Goal: Use online tool/utility: Utilize a website feature to perform a specific function

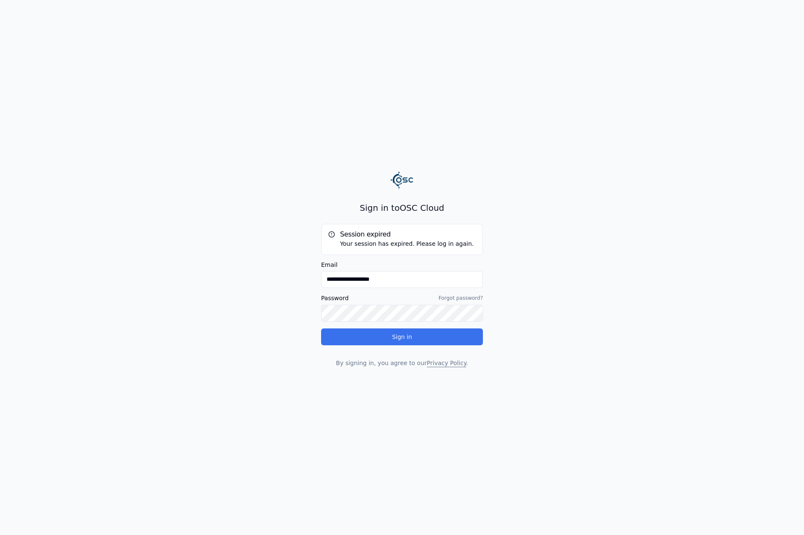
click at [427, 343] on button "Sign in" at bounding box center [402, 336] width 162 height 17
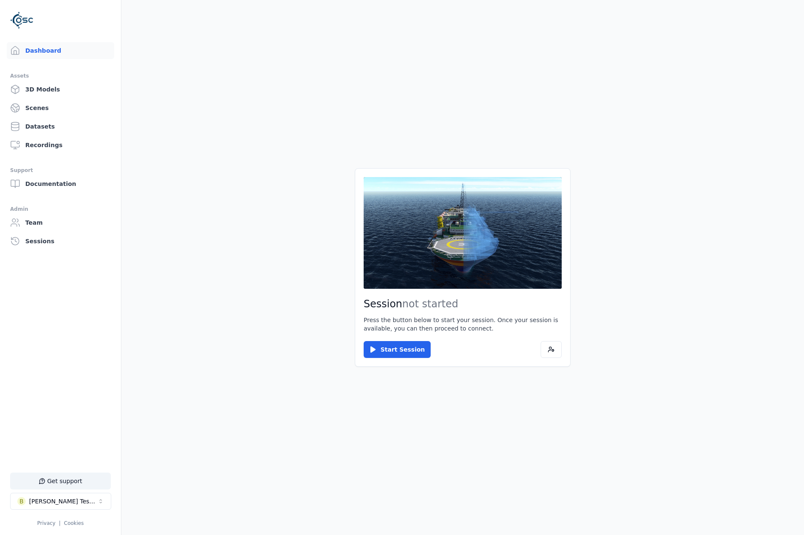
click at [406, 356] on button "Start Session" at bounding box center [397, 349] width 67 height 17
click at [387, 341] on button "Connect" at bounding box center [383, 349] width 39 height 17
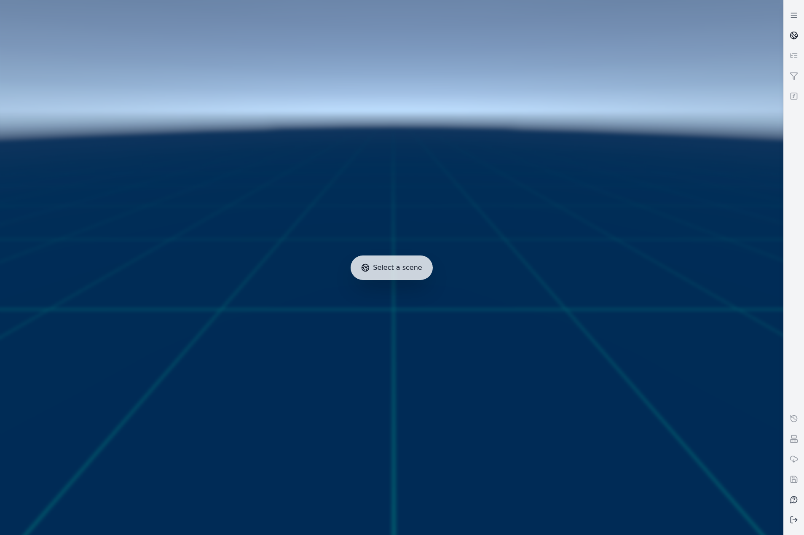
click at [789, 35] on link at bounding box center [794, 35] width 20 height 20
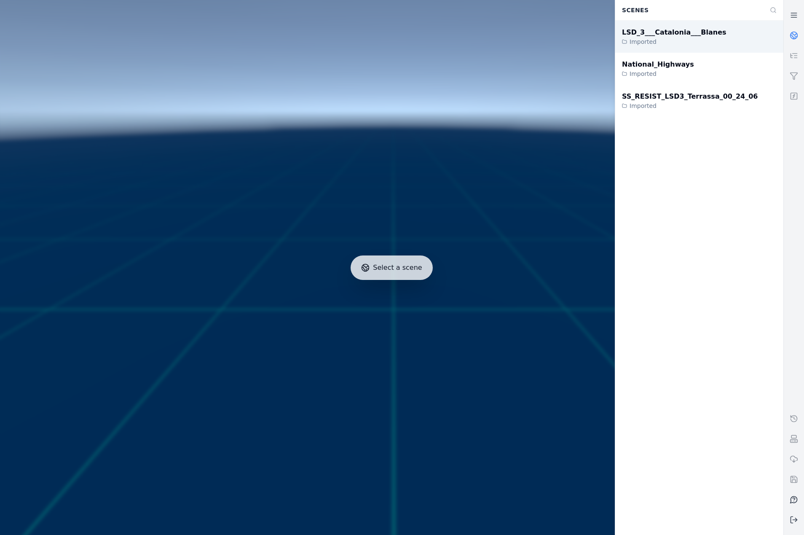
click at [674, 48] on div "LSD_3___Catalonia___Blanes Imported" at bounding box center [699, 37] width 168 height 32
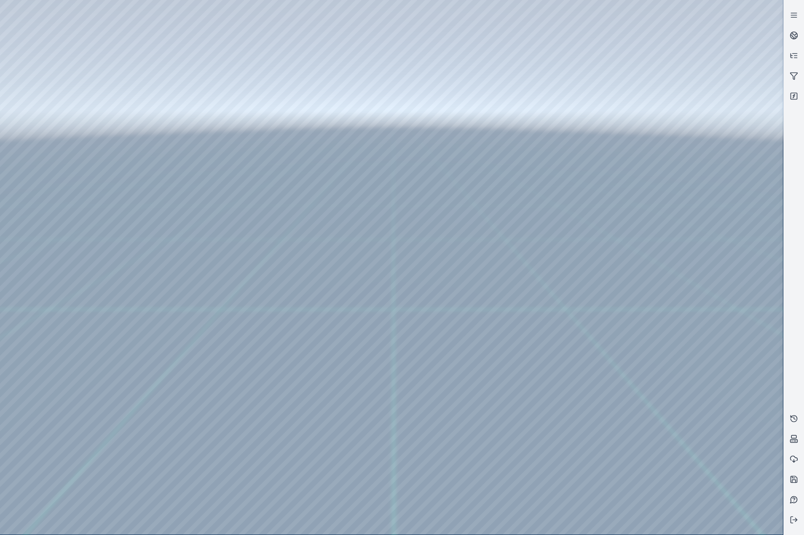
drag, startPoint x: 416, startPoint y: 333, endPoint x: 414, endPoint y: 357, distance: 23.7
drag, startPoint x: 347, startPoint y: 343, endPoint x: 354, endPoint y: 361, distance: 19.7
click at [45, 115] on div at bounding box center [391, 267] width 783 height 534
click at [59, 150] on div at bounding box center [391, 267] width 783 height 534
click at [237, 312] on div at bounding box center [391, 267] width 783 height 534
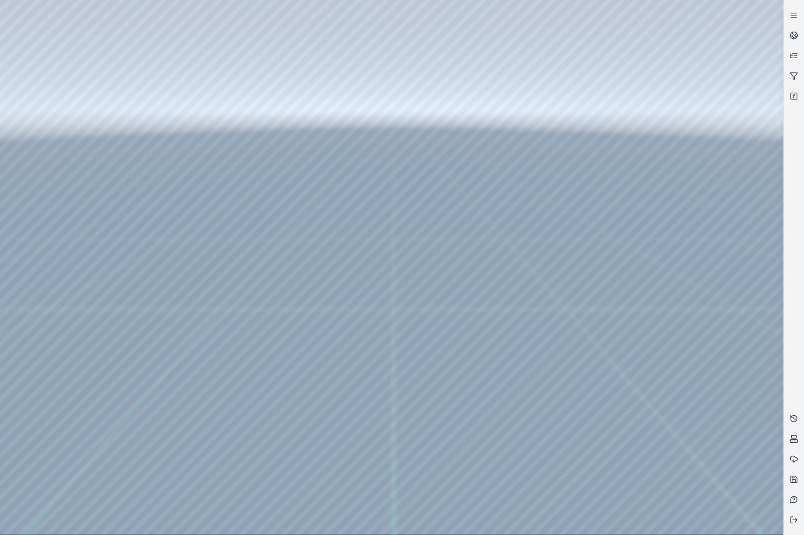
click at [591, 521] on div at bounding box center [391, 267] width 783 height 534
click at [344, 422] on div at bounding box center [391, 267] width 783 height 534
click at [593, 446] on div at bounding box center [391, 267] width 783 height 534
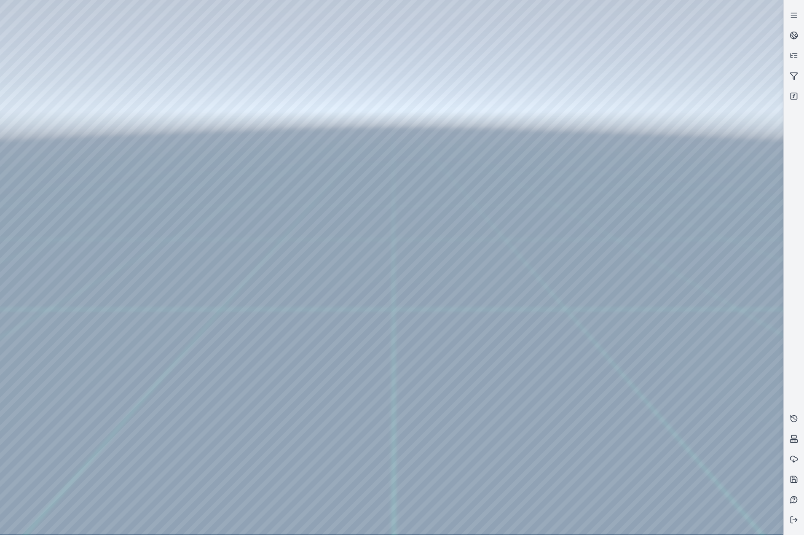
click at [664, 453] on div at bounding box center [391, 267] width 783 height 534
click at [661, 449] on div at bounding box center [391, 267] width 783 height 534
drag, startPoint x: 515, startPoint y: 332, endPoint x: 521, endPoint y: 330, distance: 6.5
click at [55, 220] on div at bounding box center [391, 267] width 783 height 534
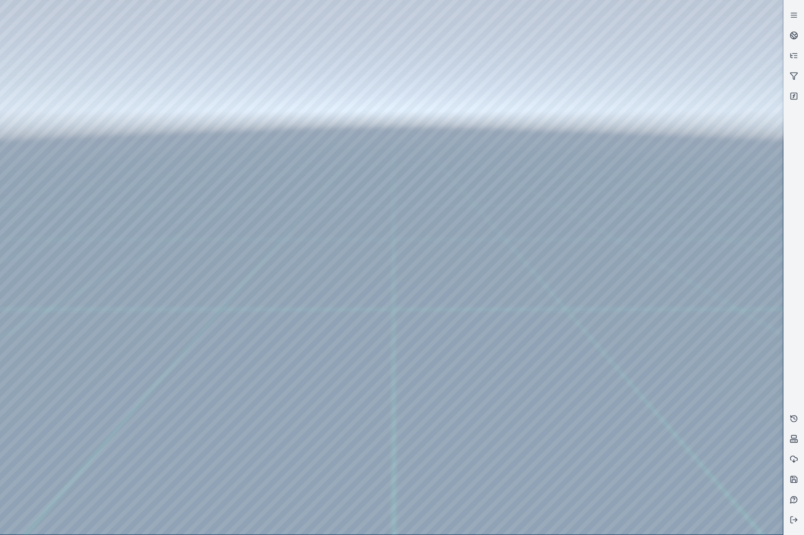
click at [65, 179] on div at bounding box center [391, 267] width 783 height 534
click at [241, 39] on div at bounding box center [391, 267] width 783 height 534
click at [209, 79] on div at bounding box center [391, 267] width 783 height 534
click at [707, 73] on div at bounding box center [391, 267] width 783 height 534
click at [705, 150] on div at bounding box center [391, 267] width 783 height 534
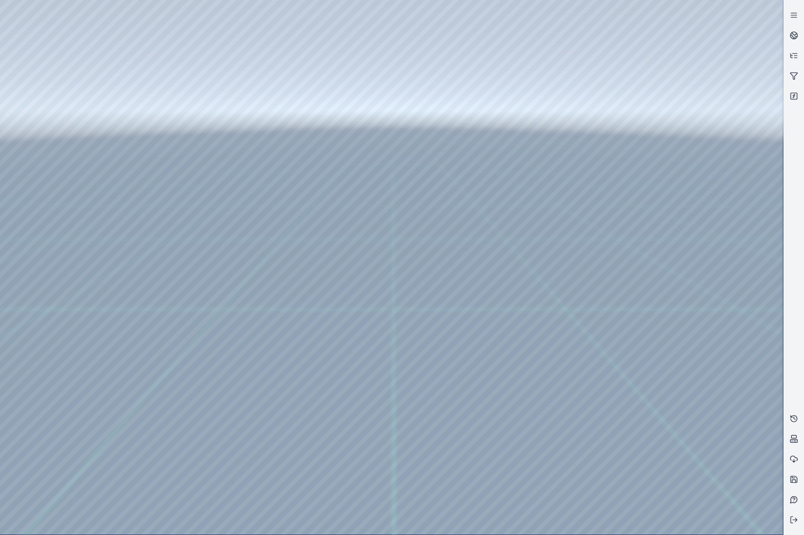
click at [697, 231] on div at bounding box center [391, 267] width 783 height 534
click at [704, 266] on div at bounding box center [391, 267] width 783 height 534
click at [681, 352] on div at bounding box center [391, 267] width 783 height 534
click at [644, 320] on div at bounding box center [391, 267] width 783 height 534
click at [103, 37] on div at bounding box center [391, 267] width 783 height 534
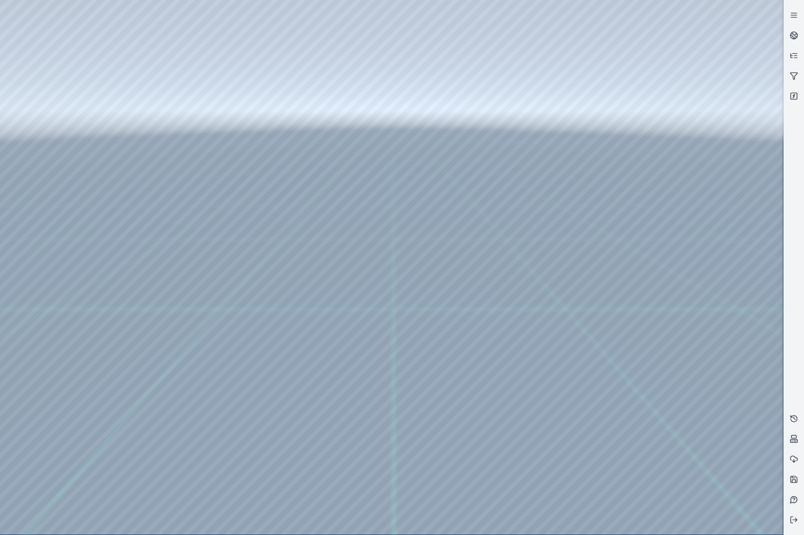
drag, startPoint x: 373, startPoint y: 270, endPoint x: 359, endPoint y: 273, distance: 14.1
drag, startPoint x: 292, startPoint y: 260, endPoint x: 240, endPoint y: 181, distance: 94.7
drag, startPoint x: 470, startPoint y: 148, endPoint x: 209, endPoint y: 135, distance: 260.8
drag, startPoint x: 440, startPoint y: 185, endPoint x: 298, endPoint y: 251, distance: 156.5
drag, startPoint x: 344, startPoint y: 280, endPoint x: 326, endPoint y: 266, distance: 22.8
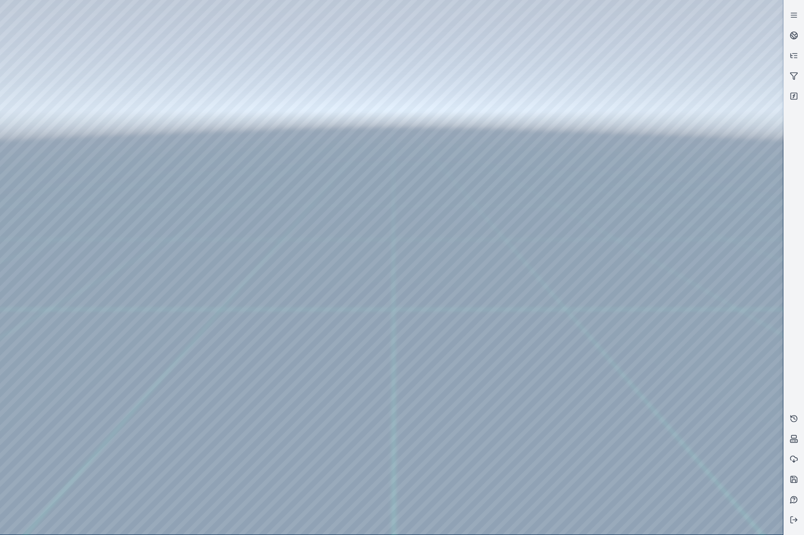
drag, startPoint x: 243, startPoint y: 227, endPoint x: 520, endPoint y: 235, distance: 276.6
drag, startPoint x: 172, startPoint y: 195, endPoint x: 455, endPoint y: 201, distance: 282.9
drag, startPoint x: 214, startPoint y: 213, endPoint x: 500, endPoint y: 231, distance: 286.3
drag, startPoint x: 281, startPoint y: 228, endPoint x: 412, endPoint y: 287, distance: 143.2
drag, startPoint x: 325, startPoint y: 257, endPoint x: 336, endPoint y: 276, distance: 21.3
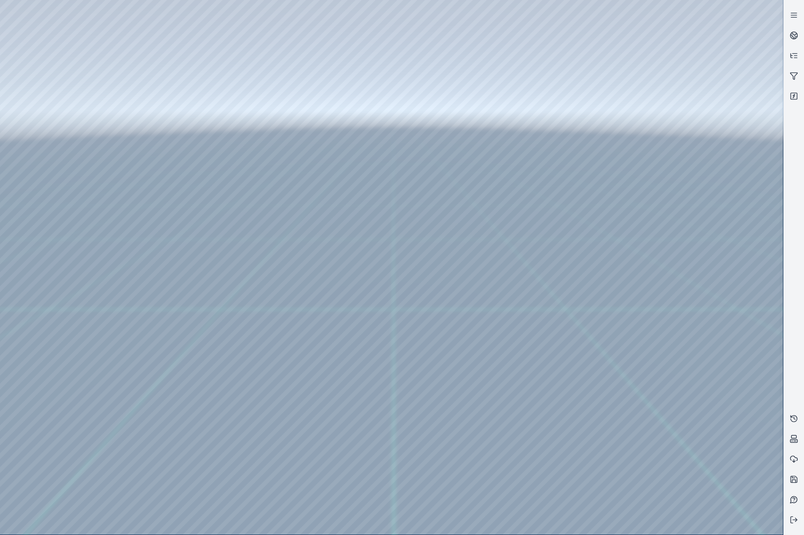
drag, startPoint x: 161, startPoint y: 223, endPoint x: 499, endPoint y: 293, distance: 345.7
click at [421, 268] on div at bounding box center [391, 267] width 783 height 534
click at [404, 280] on div at bounding box center [391, 267] width 783 height 534
click at [403, 265] on div at bounding box center [391, 267] width 783 height 534
drag, startPoint x: 457, startPoint y: 254, endPoint x: 356, endPoint y: 52, distance: 226.0
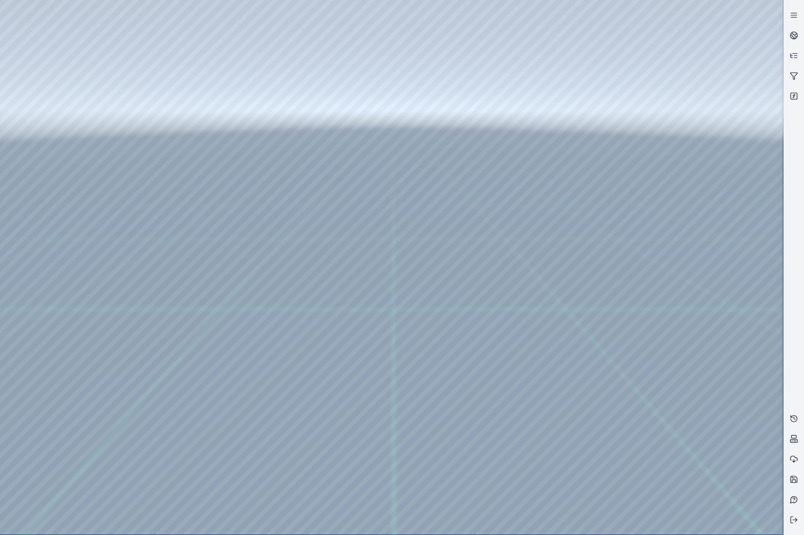
drag, startPoint x: 369, startPoint y: 42, endPoint x: 354, endPoint y: 295, distance: 253.3
drag, startPoint x: 351, startPoint y: 293, endPoint x: 352, endPoint y: 277, distance: 15.6
drag, startPoint x: 307, startPoint y: 259, endPoint x: 343, endPoint y: 249, distance: 37.1
drag, startPoint x: 365, startPoint y: 311, endPoint x: 353, endPoint y: 309, distance: 11.9
drag, startPoint x: 362, startPoint y: 311, endPoint x: 319, endPoint y: 306, distance: 43.3
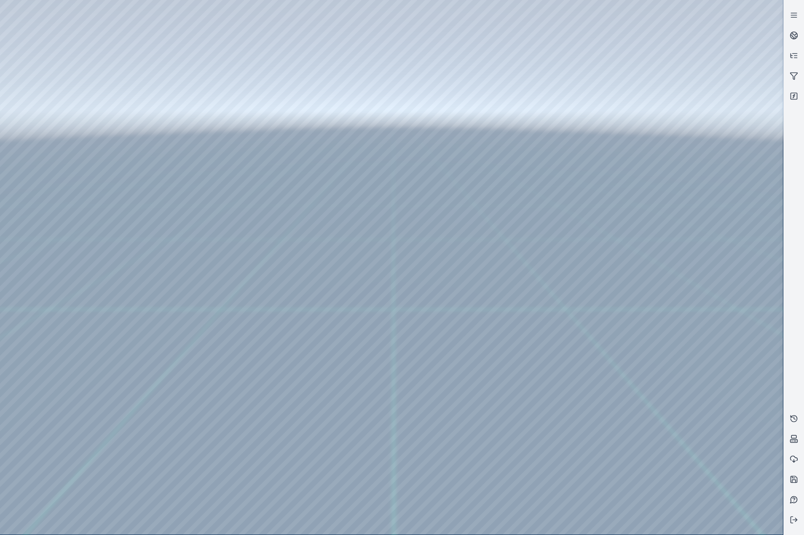
drag, startPoint x: 333, startPoint y: 280, endPoint x: 364, endPoint y: 306, distance: 40.2
drag, startPoint x: 387, startPoint y: 328, endPoint x: 326, endPoint y: 343, distance: 62.9
click at [51, 119] on div at bounding box center [391, 267] width 783 height 534
click at [68, 172] on div at bounding box center [391, 267] width 783 height 534
click at [67, 158] on div at bounding box center [391, 267] width 783 height 534
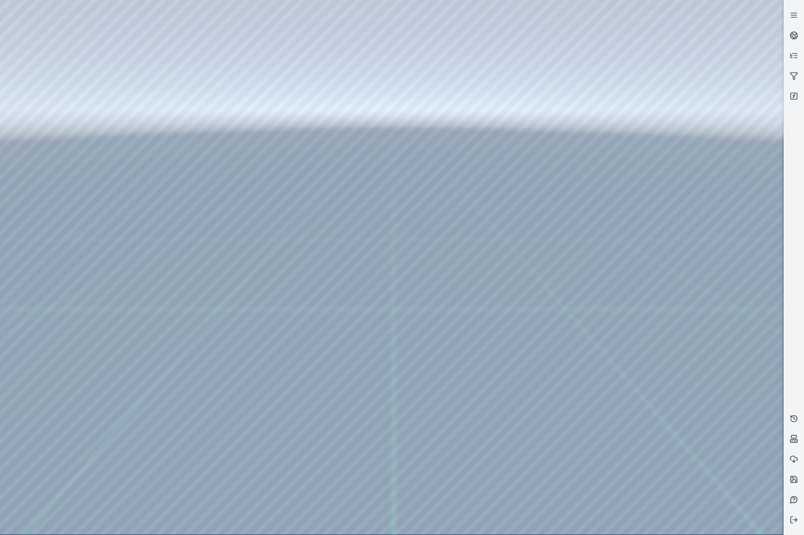
click at [239, 389] on div at bounding box center [391, 267] width 783 height 534
click at [587, 452] on div at bounding box center [391, 267] width 783 height 534
click at [594, 452] on div at bounding box center [391, 267] width 783 height 534
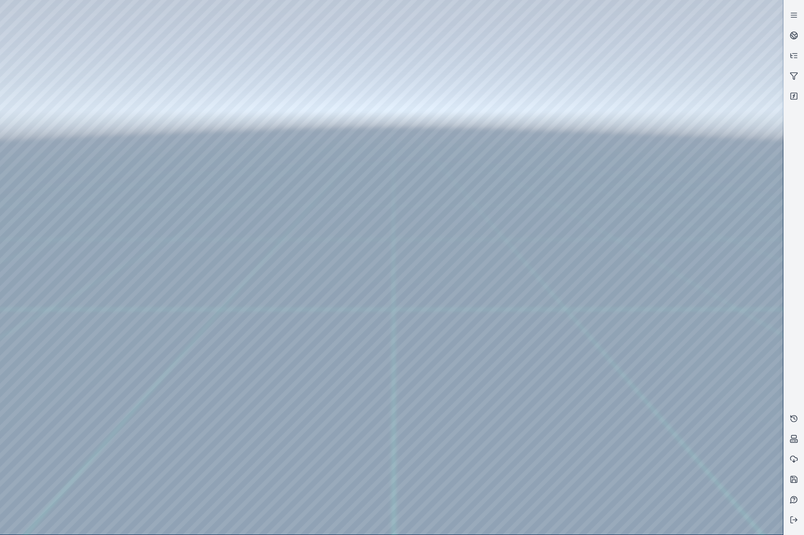
click at [40, 425] on div at bounding box center [391, 267] width 783 height 534
click at [599, 448] on div at bounding box center [391, 267] width 783 height 534
drag, startPoint x: 530, startPoint y: 301, endPoint x: 507, endPoint y: 287, distance: 26.3
click at [62, 219] on div at bounding box center [391, 267] width 783 height 534
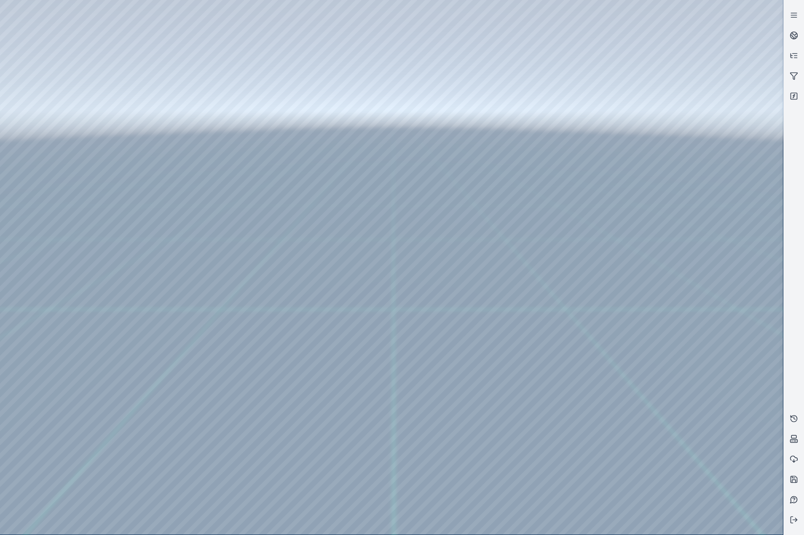
click at [67, 171] on div at bounding box center [391, 267] width 783 height 534
click at [182, 32] on div at bounding box center [391, 267] width 783 height 534
click at [192, 82] on div at bounding box center [391, 267] width 783 height 534
click at [663, 263] on div at bounding box center [391, 267] width 783 height 534
click at [658, 75] on div at bounding box center [391, 267] width 783 height 534
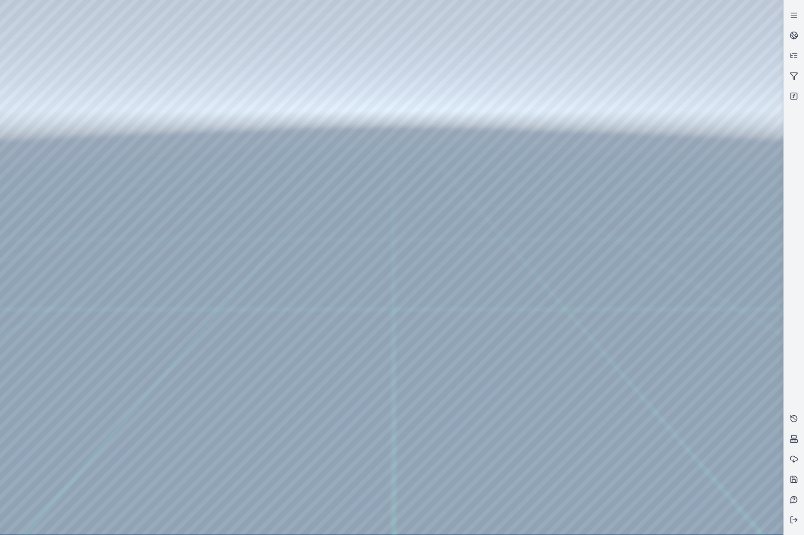
click at [660, 77] on div at bounding box center [391, 267] width 783 height 534
click at [693, 232] on div at bounding box center [391, 267] width 783 height 534
click at [674, 263] on div at bounding box center [391, 267] width 783 height 534
click at [674, 153] on div at bounding box center [391, 267] width 783 height 534
click at [692, 115] on div at bounding box center [391, 267] width 783 height 534
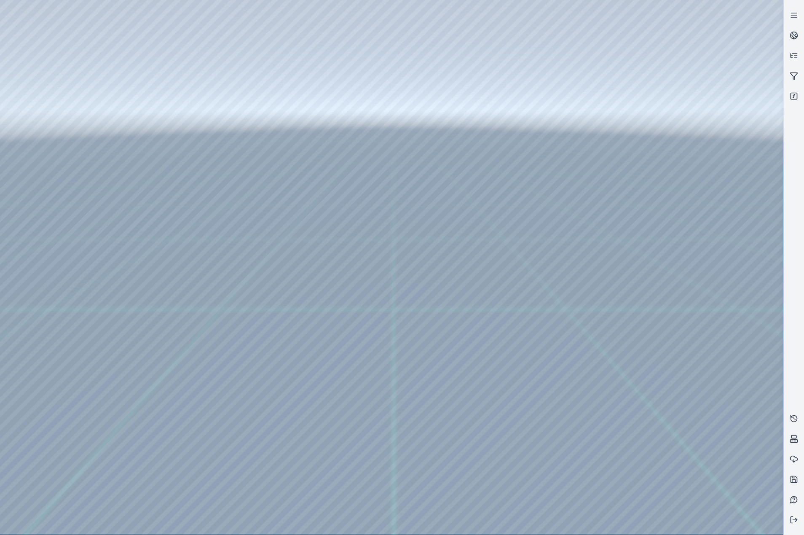
click at [673, 156] on div at bounding box center [391, 267] width 783 height 534
click at [674, 152] on div at bounding box center [391, 267] width 783 height 534
click at [677, 117] on div at bounding box center [391, 267] width 783 height 534
click at [679, 148] on div at bounding box center [391, 267] width 783 height 534
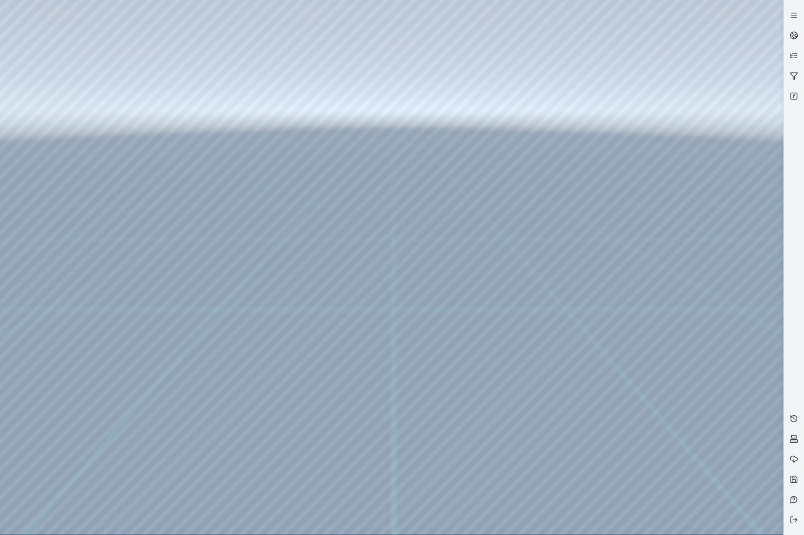
click at [674, 118] on div at bounding box center [391, 267] width 783 height 534
click at [657, 149] on div at bounding box center [391, 267] width 783 height 534
click at [690, 150] on div at bounding box center [391, 267] width 783 height 534
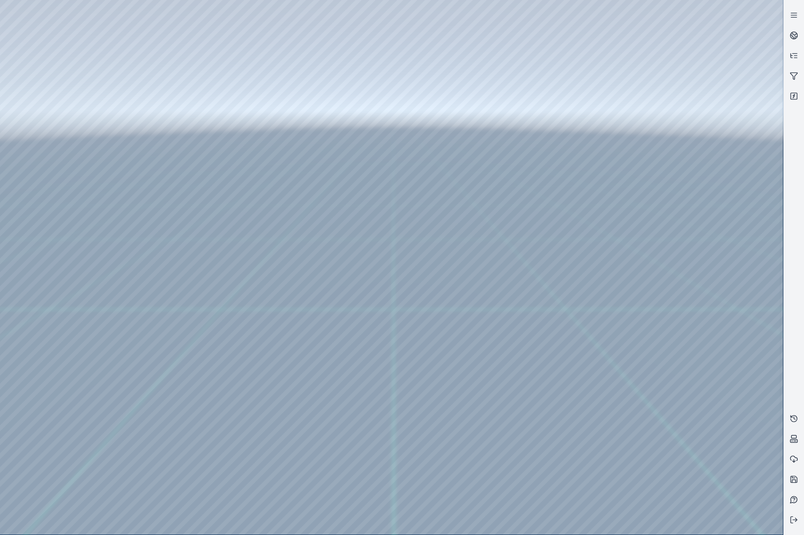
drag, startPoint x: 690, startPoint y: 150, endPoint x: 623, endPoint y: 145, distance: 66.4
click at [623, 145] on div at bounding box center [391, 267] width 783 height 534
drag, startPoint x: 687, startPoint y: 148, endPoint x: 630, endPoint y: 148, distance: 56.9
click at [630, 148] on div at bounding box center [391, 267] width 783 height 534
click at [674, 231] on div at bounding box center [391, 267] width 783 height 534
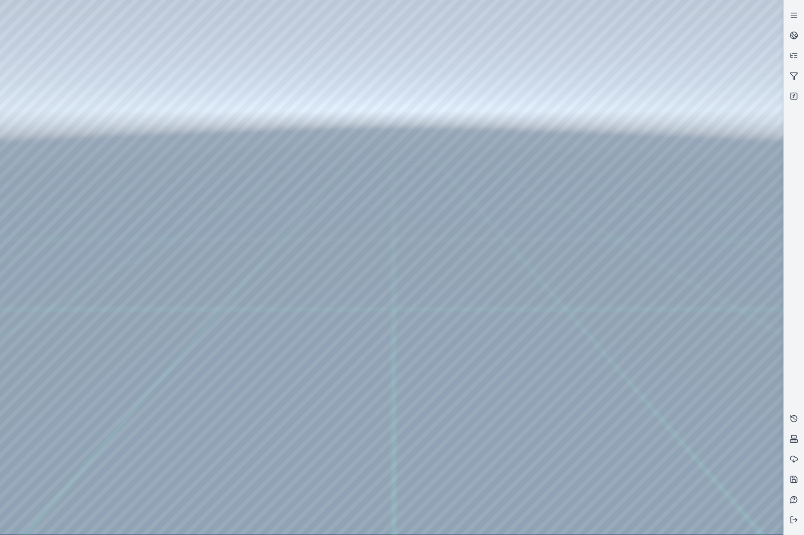
click at [667, 266] on div at bounding box center [391, 267] width 783 height 534
click at [467, 246] on div at bounding box center [391, 267] width 783 height 534
click at [172, 85] on div at bounding box center [391, 267] width 783 height 534
click at [679, 219] on div at bounding box center [391, 267] width 783 height 534
click at [708, 192] on div at bounding box center [391, 267] width 783 height 534
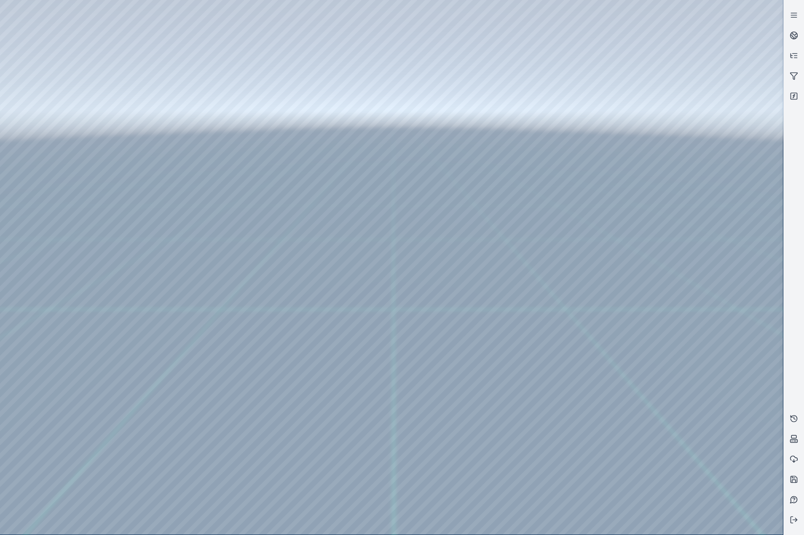
click at [685, 217] on div at bounding box center [391, 267] width 783 height 534
click at [679, 267] on div at bounding box center [391, 267] width 783 height 534
